Goal: Task Accomplishment & Management: Manage account settings

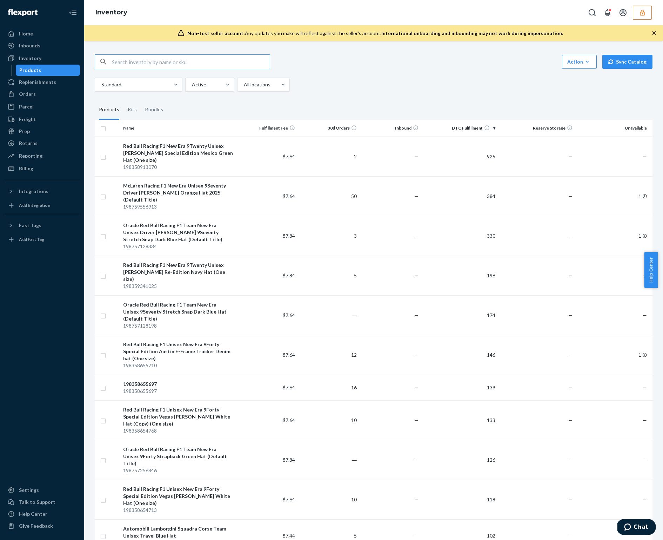
click at [639, 12] on icon "button" at bounding box center [642, 12] width 7 height 7
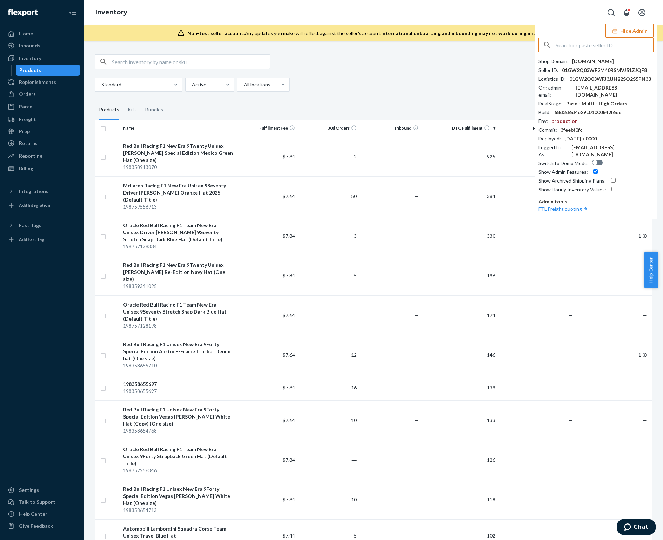
click at [608, 39] on input "text" at bounding box center [605, 45] width 98 height 14
type input "alessandromiamilycom"
click at [598, 57] on li "alessandromiamilycom [PERSON_NAME][EMAIL_ADDRESS][DOMAIN_NAME]" at bounding box center [598, 68] width 119 height 28
